Goal: Transaction & Acquisition: Purchase product/service

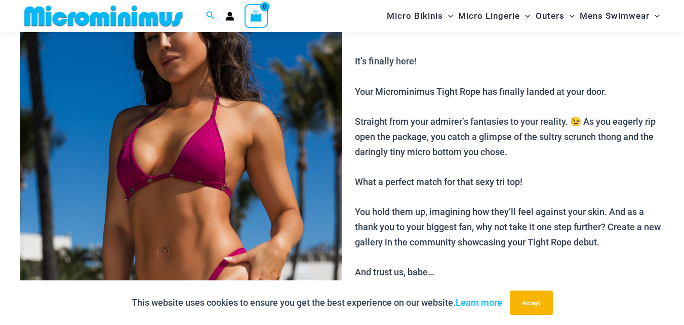
click at [684, 319] on div "This website uses cookies to ensure you get the best experience on our website.…" at bounding box center [342, 302] width 684 height 45
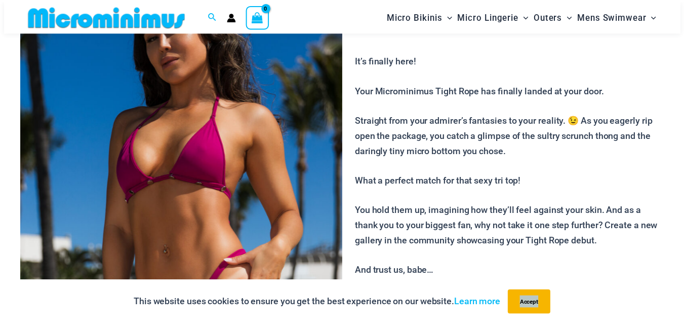
scroll to position [137, 0]
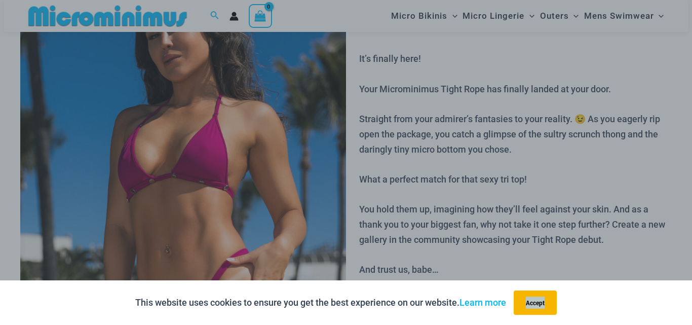
click at [684, 319] on div "This website uses cookies to ensure you get the best experience on our website.…" at bounding box center [346, 302] width 692 height 45
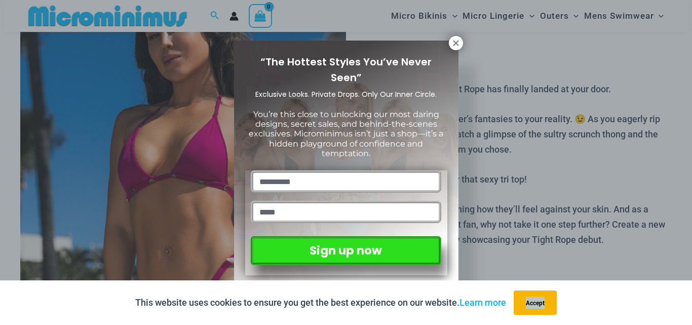
click at [684, 319] on div "This website uses cookies to ensure you get the best experience on our website.…" at bounding box center [346, 302] width 692 height 45
click at [458, 42] on icon at bounding box center [455, 42] width 9 height 9
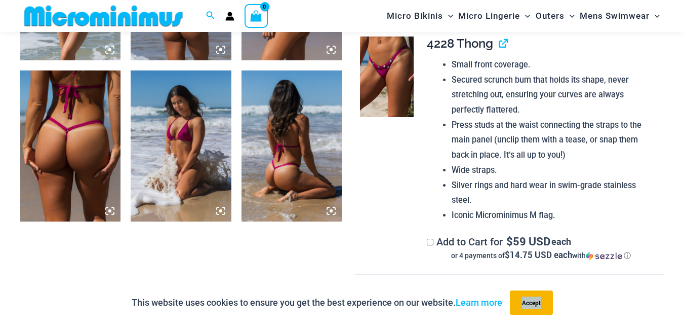
scroll to position [846, 0]
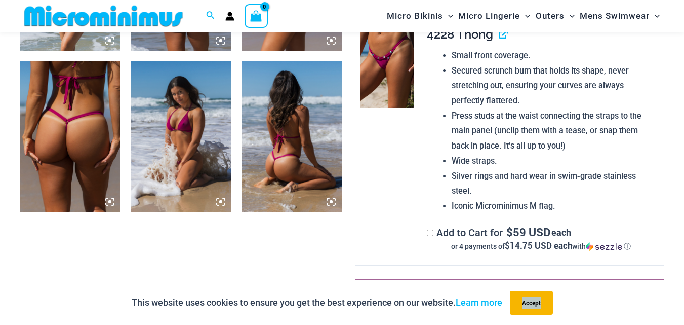
click at [334, 197] on icon at bounding box center [331, 201] width 9 height 9
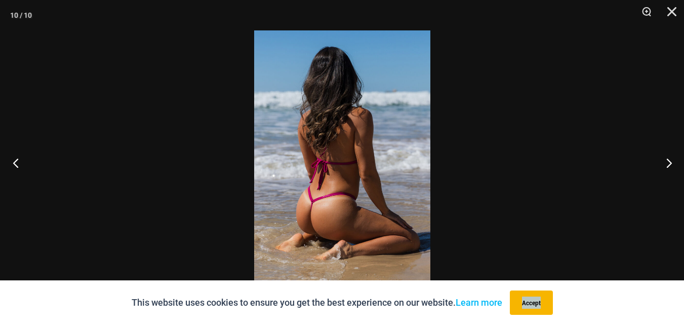
click at [14, 161] on button "Previous" at bounding box center [19, 162] width 38 height 51
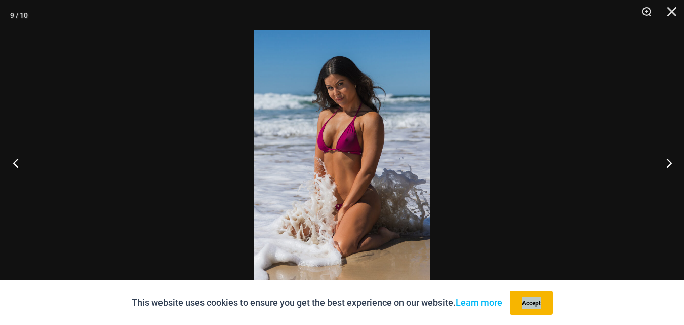
click at [14, 161] on button "Previous" at bounding box center [19, 162] width 38 height 51
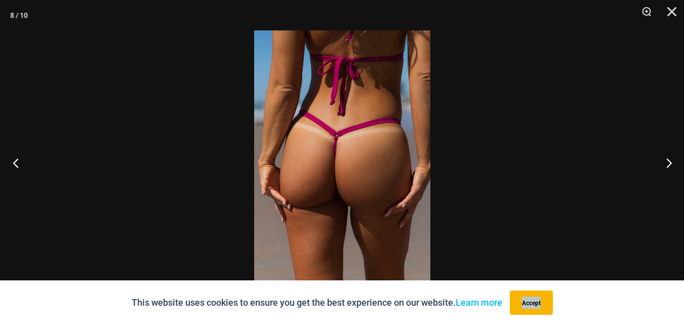
click at [14, 161] on button "Previous" at bounding box center [19, 162] width 38 height 51
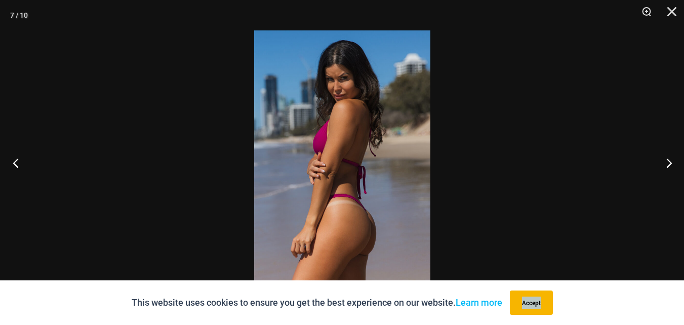
click at [14, 161] on button "Previous" at bounding box center [19, 162] width 38 height 51
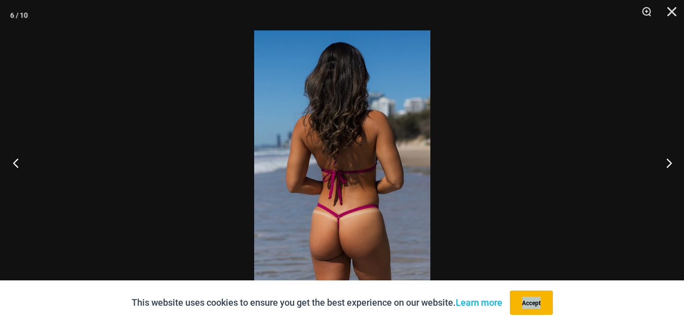
click at [14, 161] on button "Previous" at bounding box center [19, 162] width 38 height 51
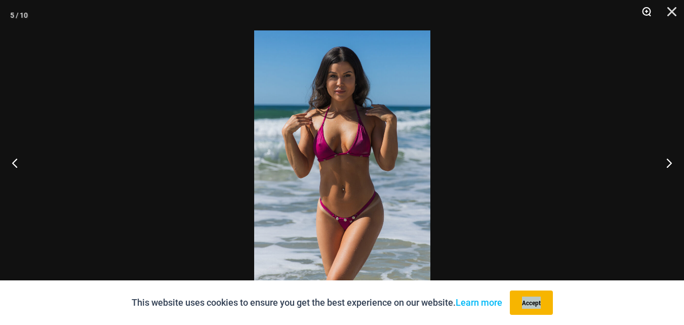
click at [650, 8] on button "Zoom" at bounding box center [643, 15] width 25 height 30
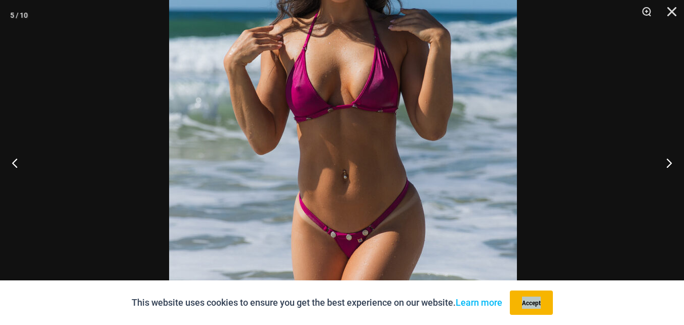
click at [491, 104] on img at bounding box center [343, 124] width 348 height 522
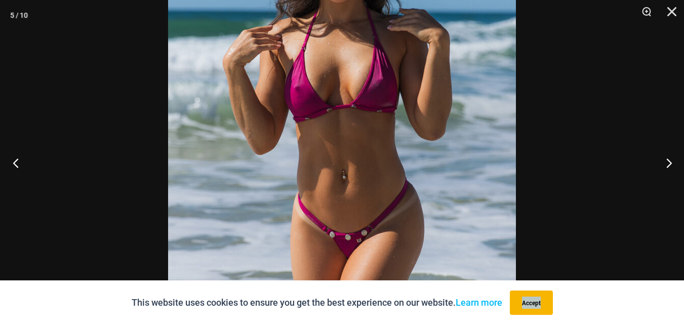
click at [18, 157] on button "Previous" at bounding box center [19, 162] width 38 height 51
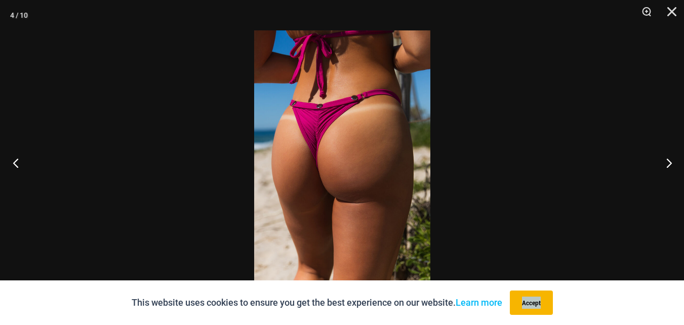
click at [18, 157] on button "Previous" at bounding box center [19, 162] width 38 height 51
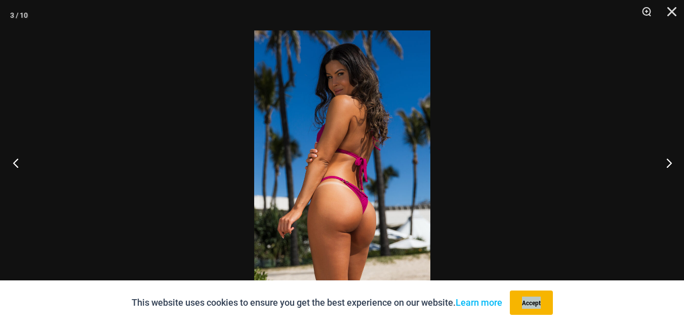
click at [18, 157] on button "Previous" at bounding box center [19, 162] width 38 height 51
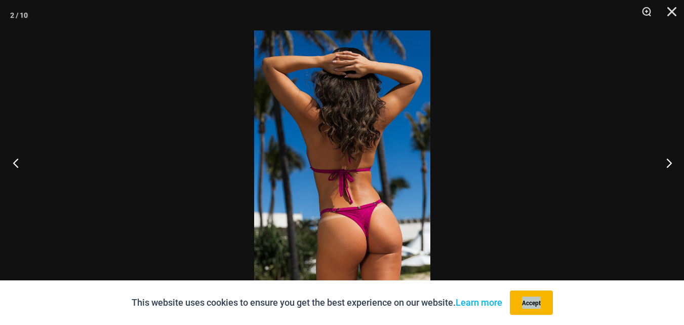
click at [18, 157] on button "Previous" at bounding box center [19, 162] width 38 height 51
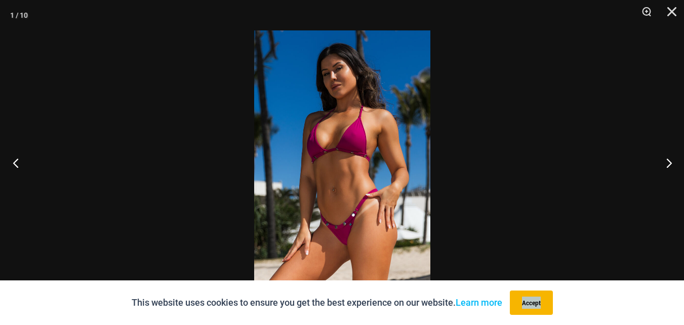
click at [18, 157] on button "Previous" at bounding box center [19, 162] width 38 height 51
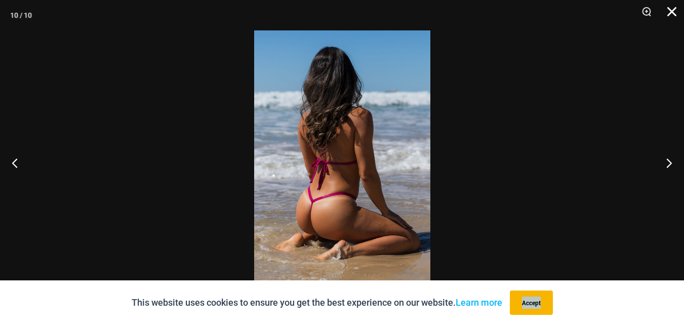
click at [668, 9] on button "Close" at bounding box center [668, 15] width 25 height 30
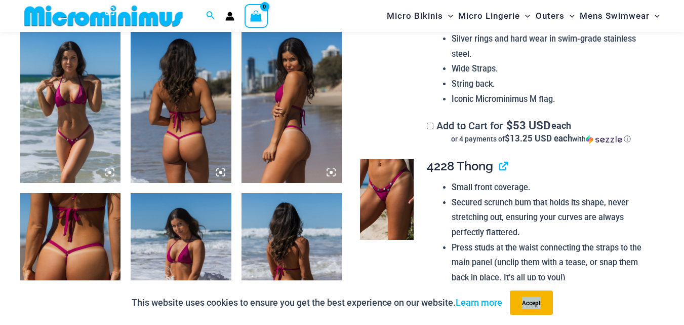
scroll to position [735, 0]
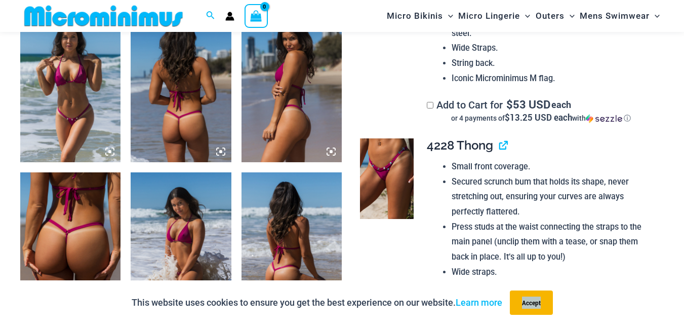
click at [394, 172] on img at bounding box center [387, 178] width 54 height 81
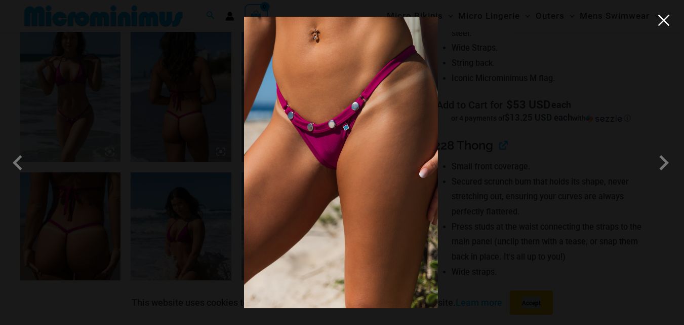
click at [665, 25] on button "Close" at bounding box center [663, 20] width 15 height 15
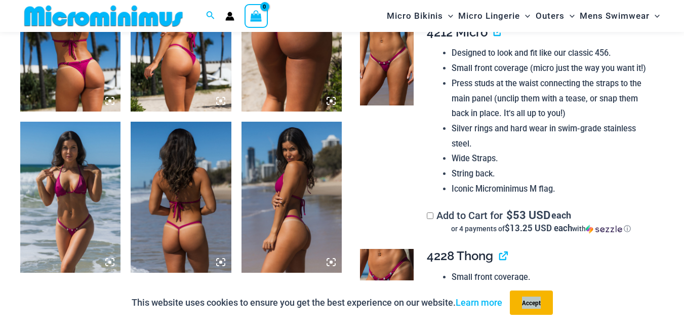
scroll to position [610, 0]
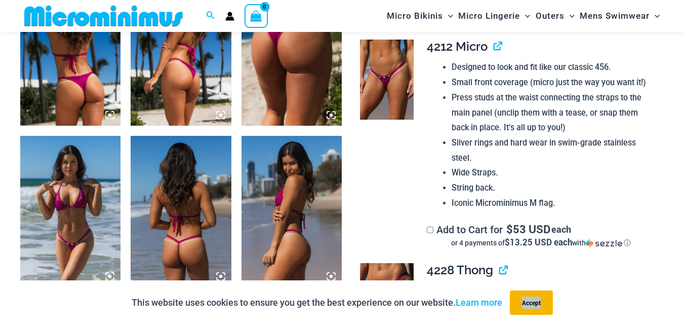
click at [376, 113] on img at bounding box center [387, 80] width 54 height 81
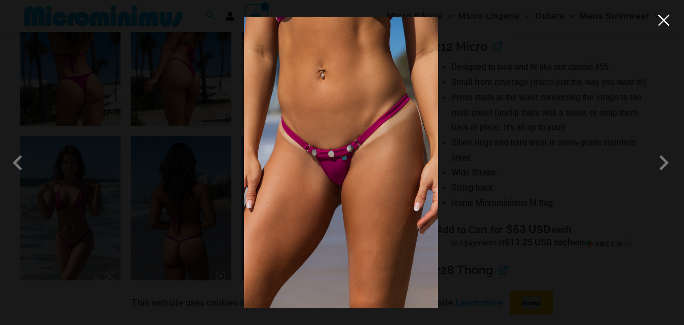
click at [661, 21] on button "Close" at bounding box center [663, 20] width 15 height 15
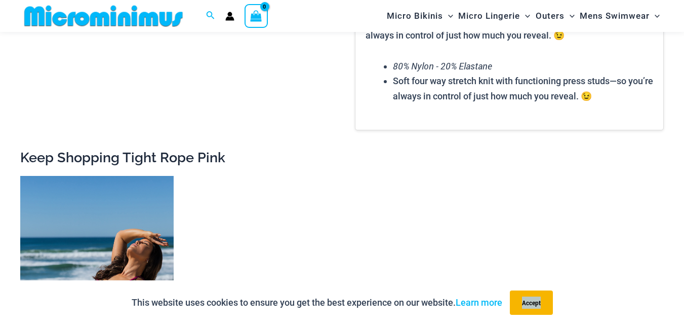
scroll to position [1676, 0]
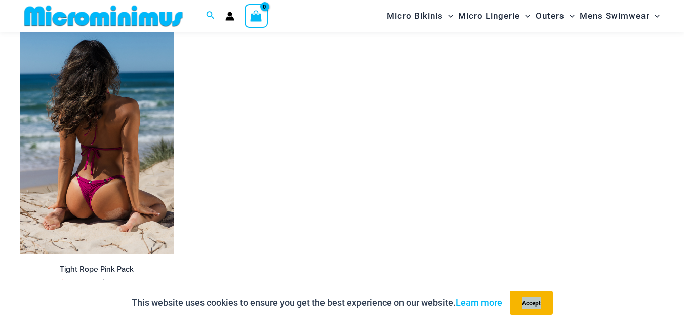
click at [166, 156] on img at bounding box center [96, 138] width 153 height 230
